Goal: Task Accomplishment & Management: Manage account settings

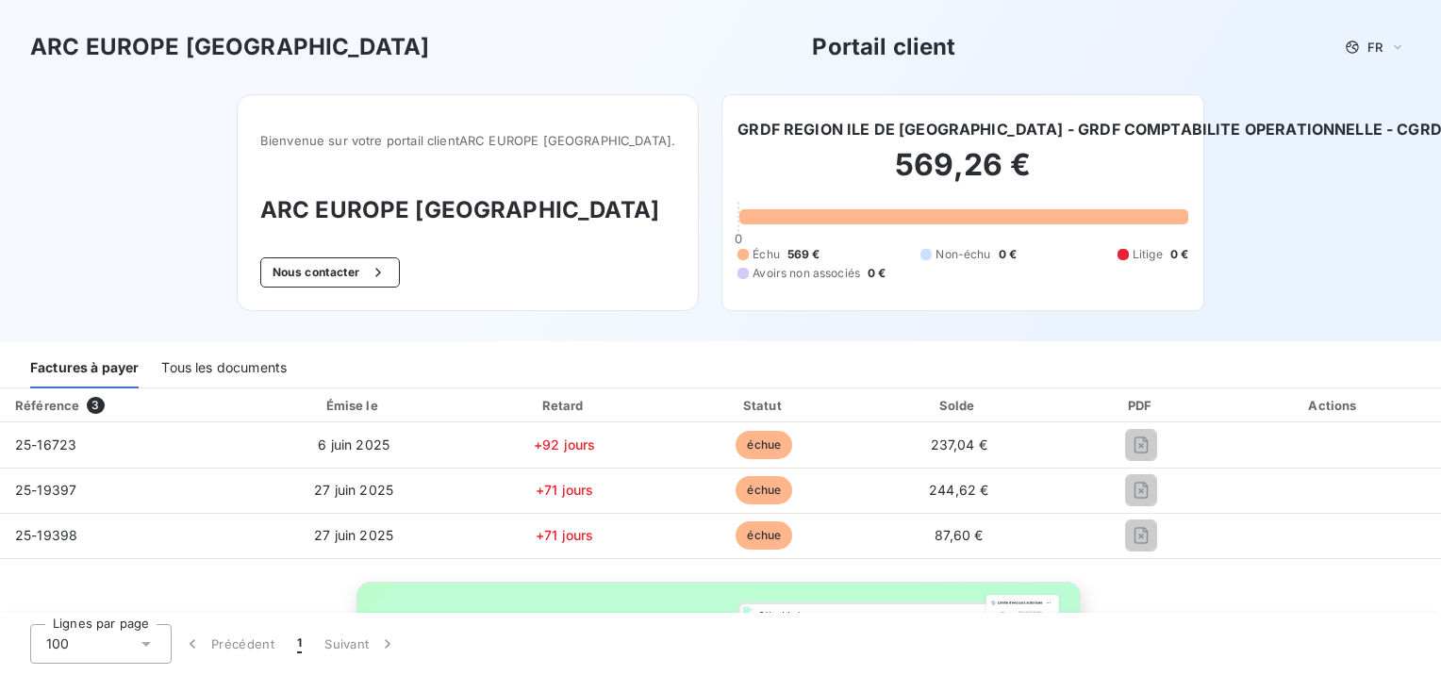
drag, startPoint x: 1299, startPoint y: 207, endPoint x: 1240, endPoint y: 119, distance: 106.2
click at [1299, 207] on div "ARC EUROPE FRANCE Portail client FR Bienvenue sur votre portail client ARC EURO…" at bounding box center [720, 170] width 1441 height 341
